Goal: Communication & Community: Answer question/provide support

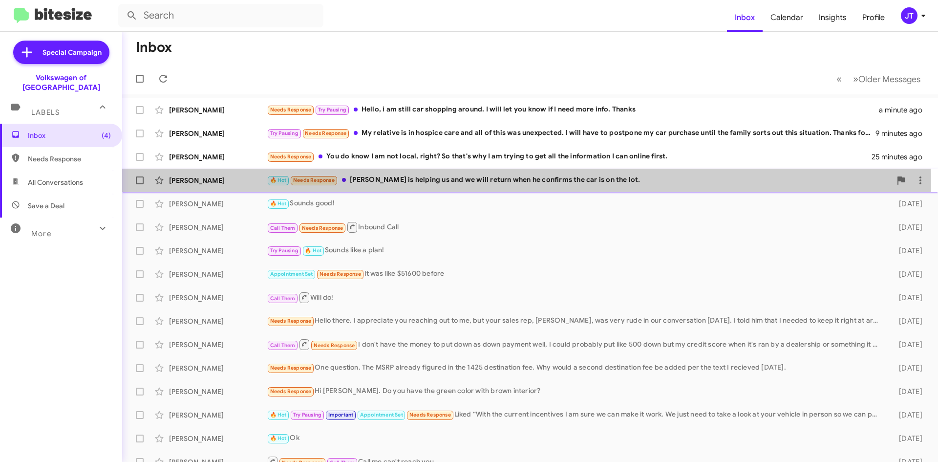
click at [436, 186] on div "Christine Sirotkin 🔥 Hot Needs Response Justin is helping us and we will return…" at bounding box center [530, 181] width 800 height 20
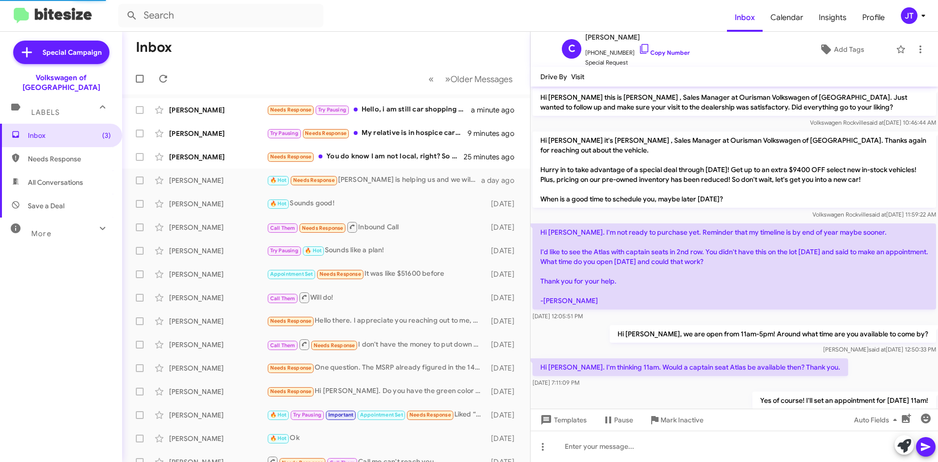
scroll to position [146, 0]
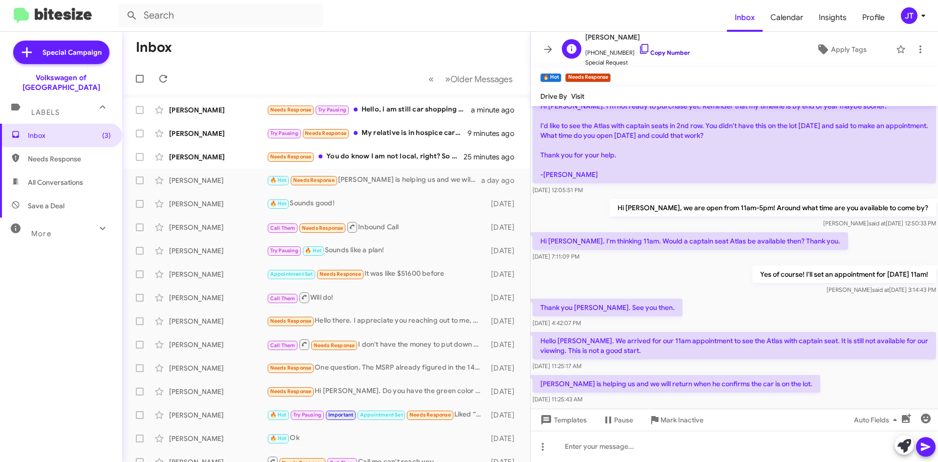
click at [658, 55] on link "Copy Number" at bounding box center [664, 52] width 51 height 7
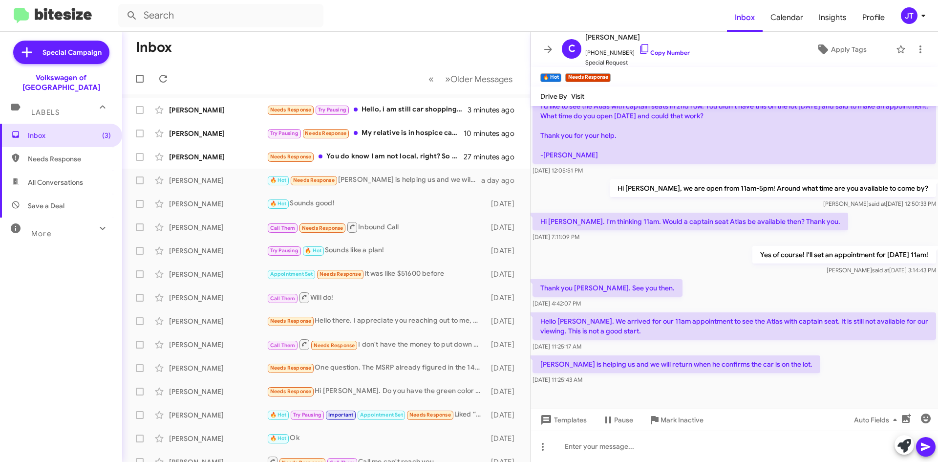
click at [538, 366] on p "Justin is helping us and we will return when he confirms the car is on the lot." at bounding box center [677, 364] width 288 height 18
drag, startPoint x: 615, startPoint y: 365, endPoint x: 787, endPoint y: 362, distance: 172.5
click at [787, 362] on p "Justin is helping us and we will return when he confirms the car is on the lot." at bounding box center [677, 364] width 288 height 18
copy p "we will return when he confirms the car is on the lot."
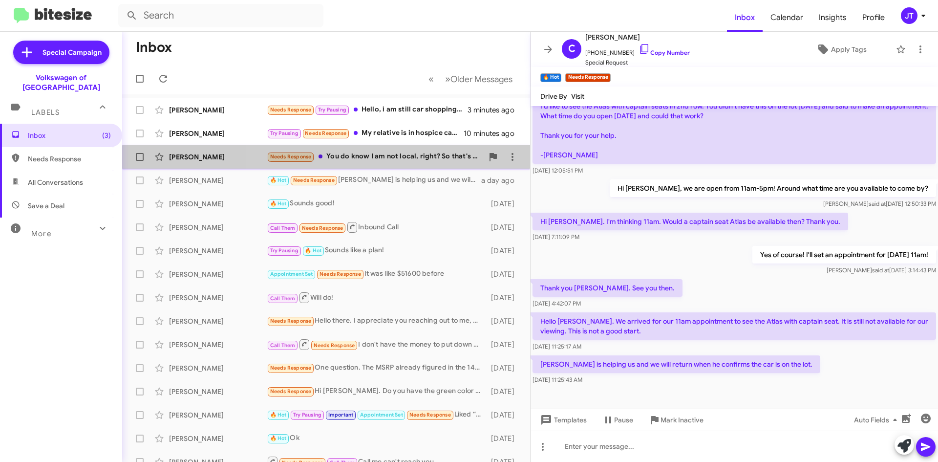
click at [403, 162] on div "Needs Response You do know I am not local, right? So that's why I am trying to …" at bounding box center [375, 156] width 216 height 11
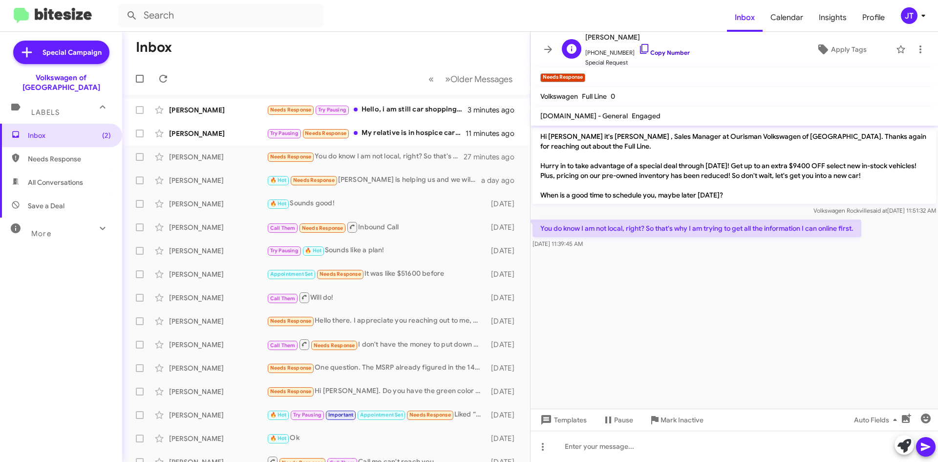
click at [661, 50] on link "Copy Number" at bounding box center [664, 52] width 51 height 7
click at [408, 114] on div "Needs Response Try Pausing Hello, i am still car shopping around. I will let yo…" at bounding box center [375, 109] width 216 height 11
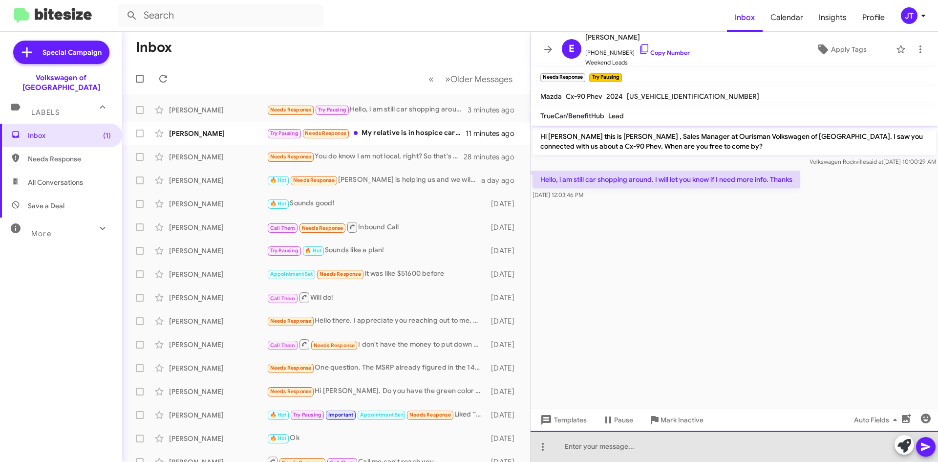
click at [600, 447] on div at bounding box center [735, 445] width 408 height 31
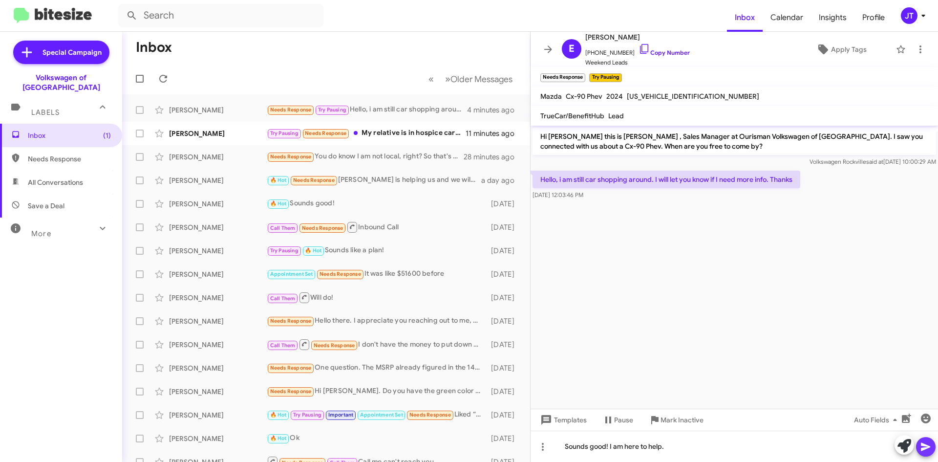
click at [923, 451] on icon at bounding box center [926, 447] width 12 height 12
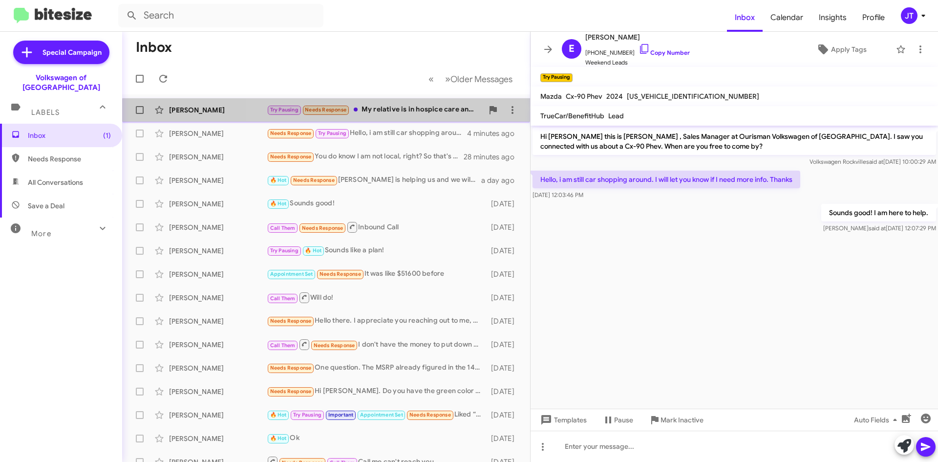
click at [414, 116] on div "Ben Trower Try Pausing Needs Response My relative is in hospice care and all of…" at bounding box center [326, 110] width 392 height 20
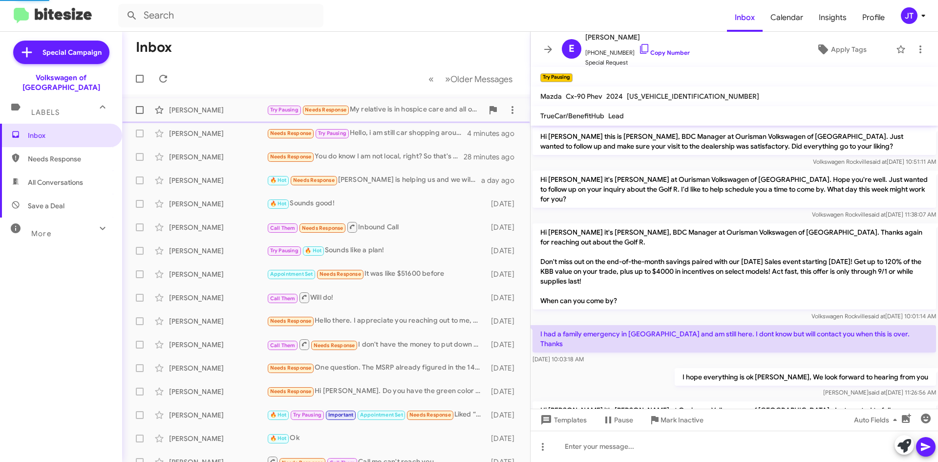
scroll to position [204, 0]
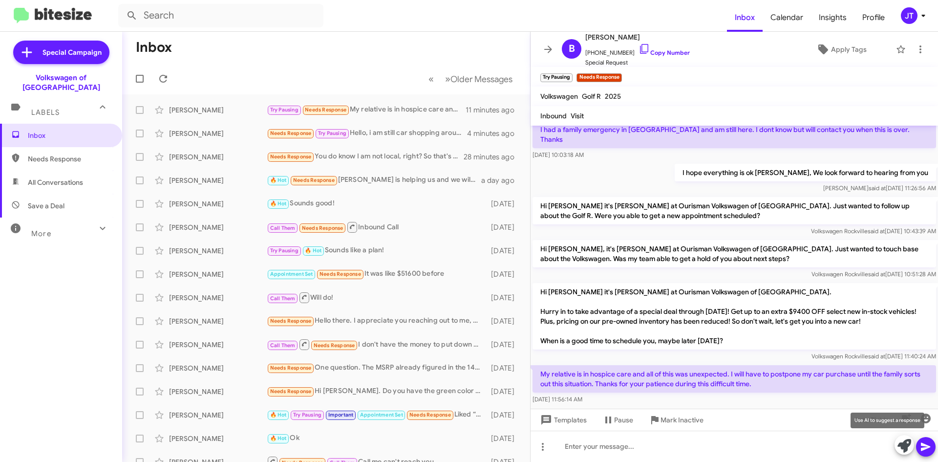
click at [905, 446] on icon at bounding box center [905, 446] width 14 height 14
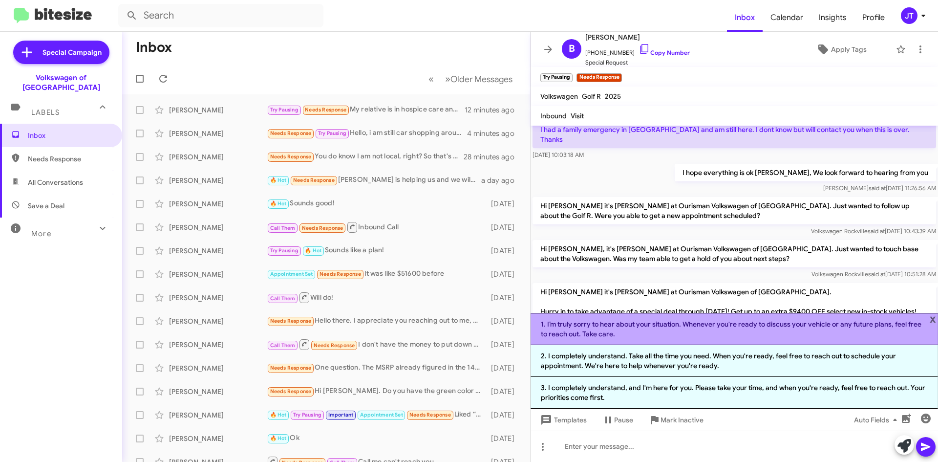
click at [702, 332] on li "1. I’m truly sorry to hear about your situation. Whenever you're ready to discu…" at bounding box center [735, 329] width 408 height 32
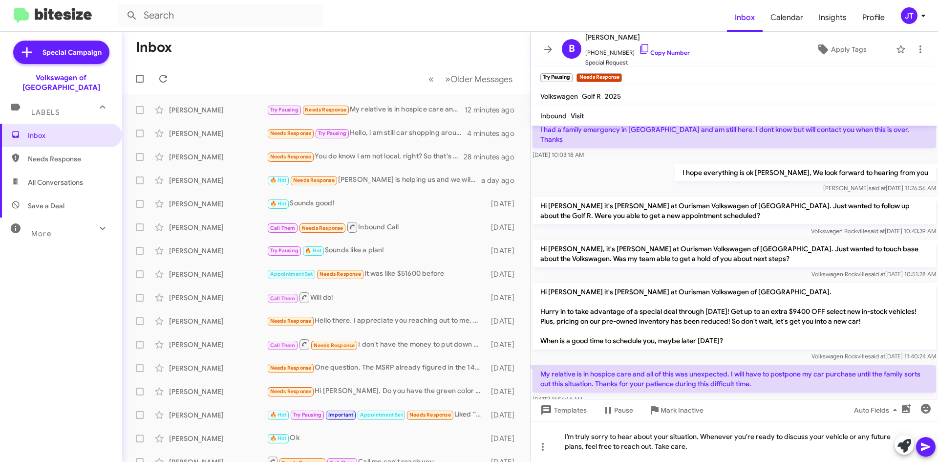
click at [927, 447] on icon at bounding box center [925, 447] width 9 height 8
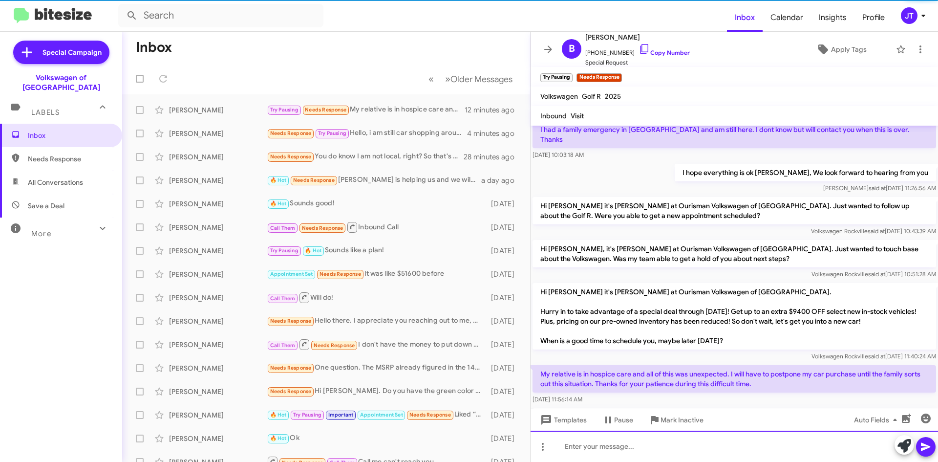
scroll to position [0, 0]
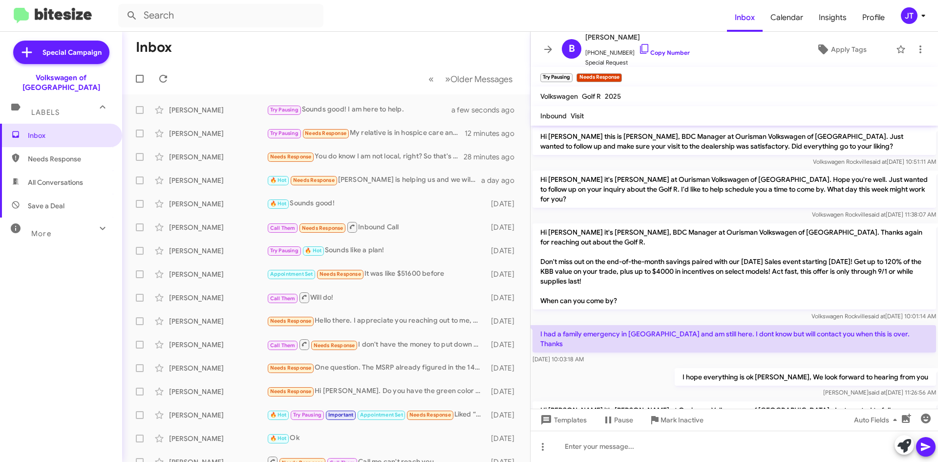
click at [920, 14] on icon at bounding box center [924, 16] width 12 height 12
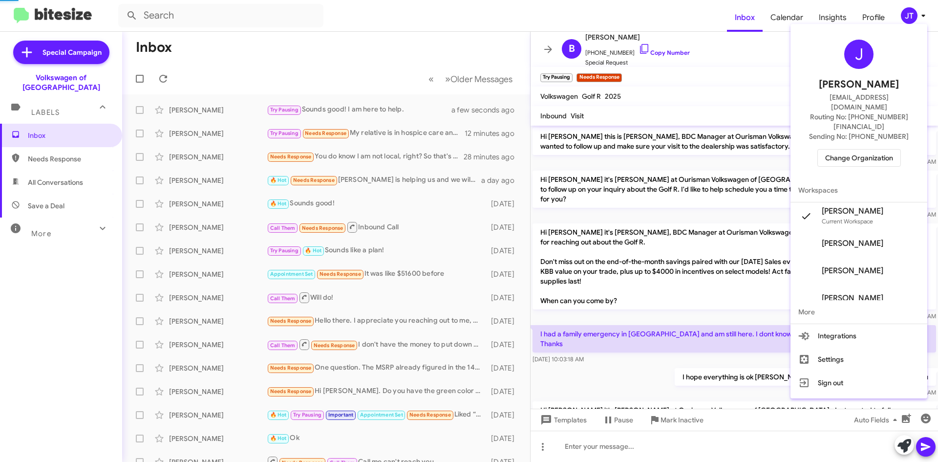
click at [860, 150] on span "Change Organization" at bounding box center [859, 158] width 68 height 17
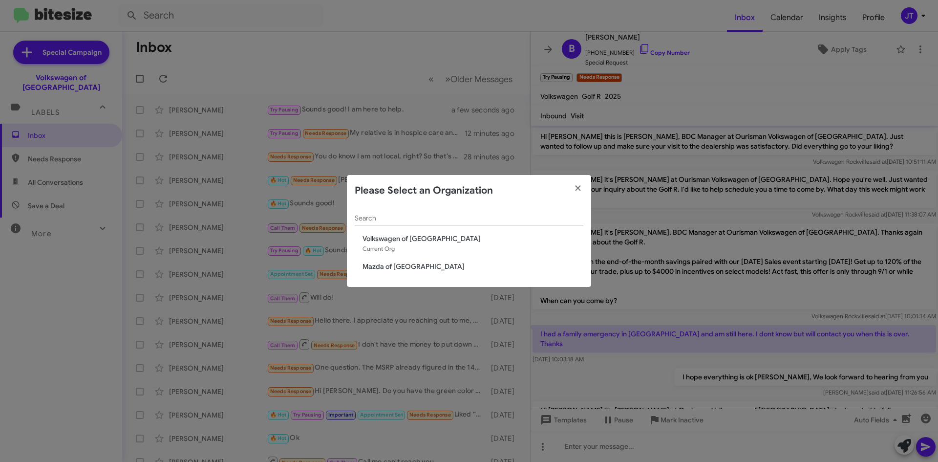
click at [382, 267] on span "Mazda of [GEOGRAPHIC_DATA]" at bounding box center [473, 266] width 221 height 10
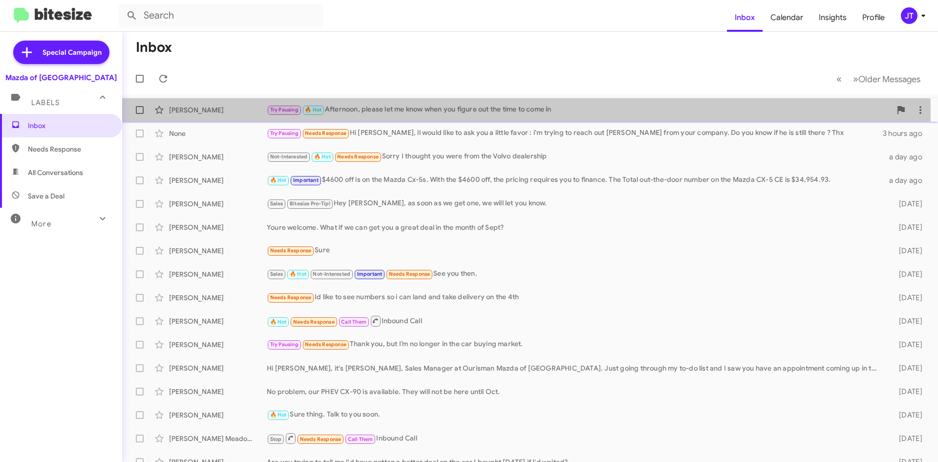
click at [418, 112] on div "Try Pausing 🔥 Hot Afternoon, please let me know when you figure out the time to…" at bounding box center [579, 109] width 624 height 11
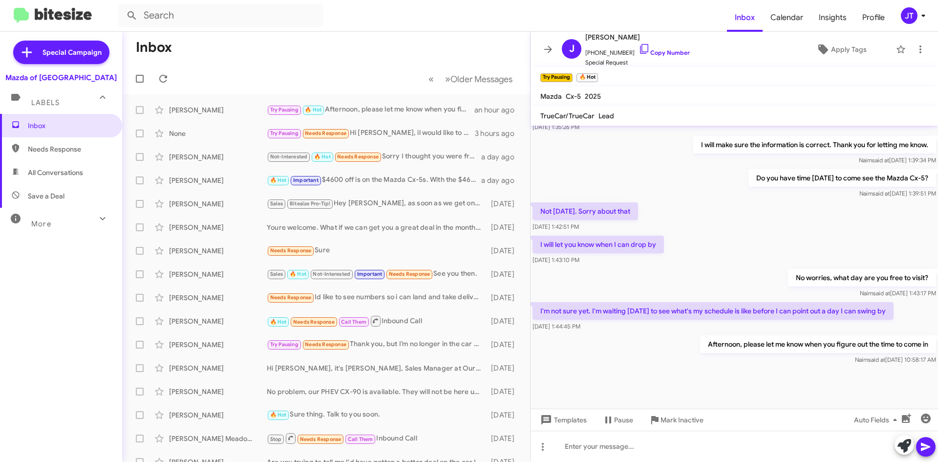
scroll to position [499, 0]
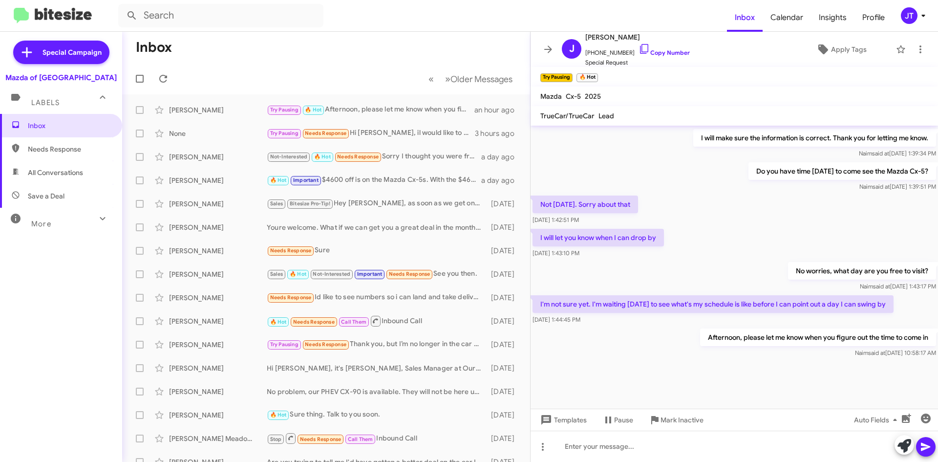
click at [388, 44] on mat-toolbar-row "Inbox" at bounding box center [326, 47] width 408 height 31
click at [50, 18] on img at bounding box center [53, 16] width 78 height 16
